Goal: Task Accomplishment & Management: Use online tool/utility

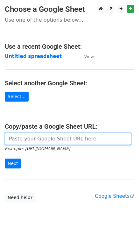
click at [20, 143] on input "url" at bounding box center [68, 139] width 126 height 12
paste input "[URL][DOMAIN_NAME]"
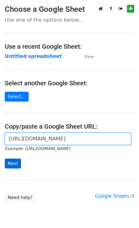
scroll to position [0, 138]
type input "[URL][DOMAIN_NAME]"
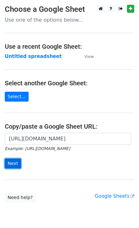
scroll to position [0, 0]
click at [13, 161] on input "Next" at bounding box center [13, 163] width 16 height 10
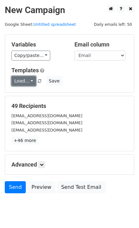
click at [19, 80] on link "Load..." at bounding box center [23, 81] width 24 height 10
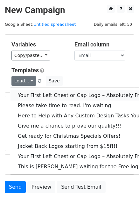
click at [31, 93] on link "Your First Left Chest or Cap Logo – Absolutely Free" at bounding box center [86, 95] width 152 height 10
